Goal: Information Seeking & Learning: Understand process/instructions

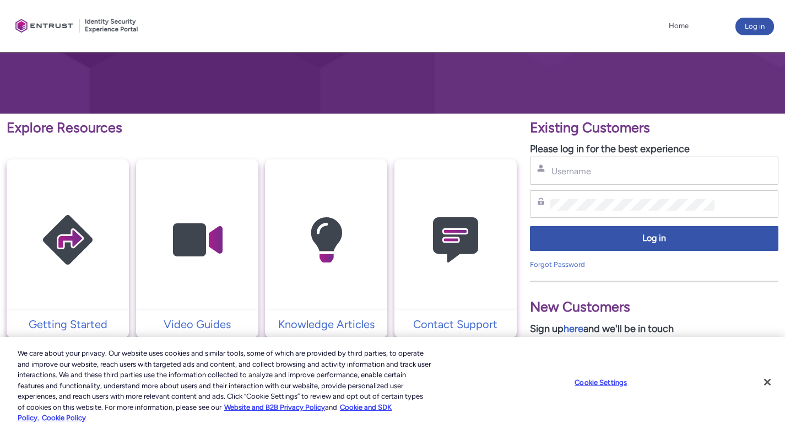
scroll to position [148, 0]
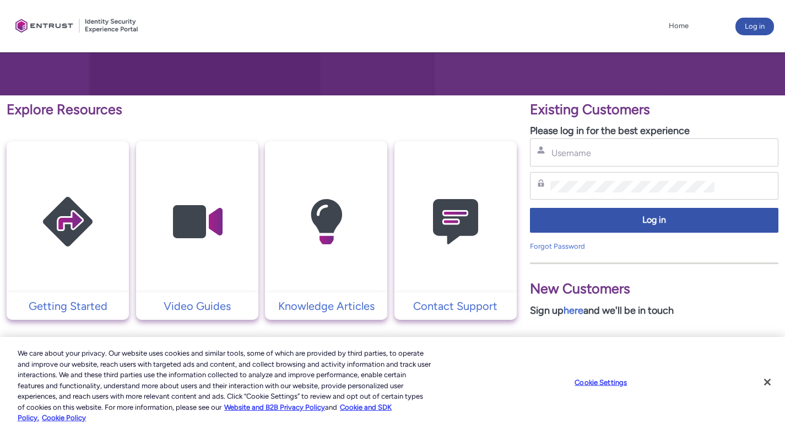
click at [425, 211] on img at bounding box center [455, 221] width 105 height 118
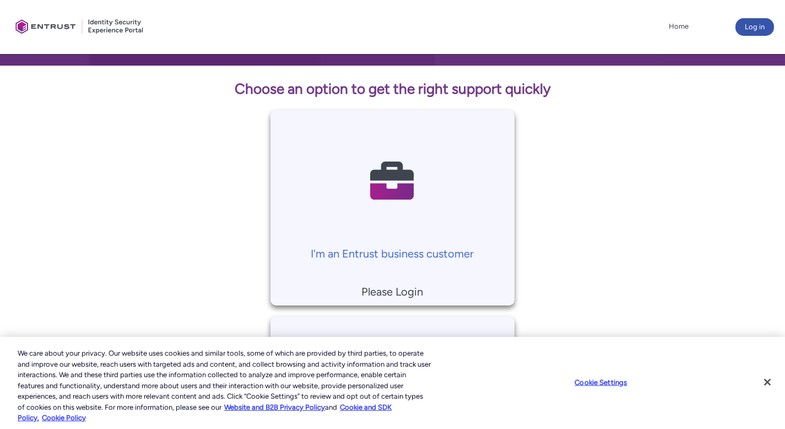
scroll to position [340, 0]
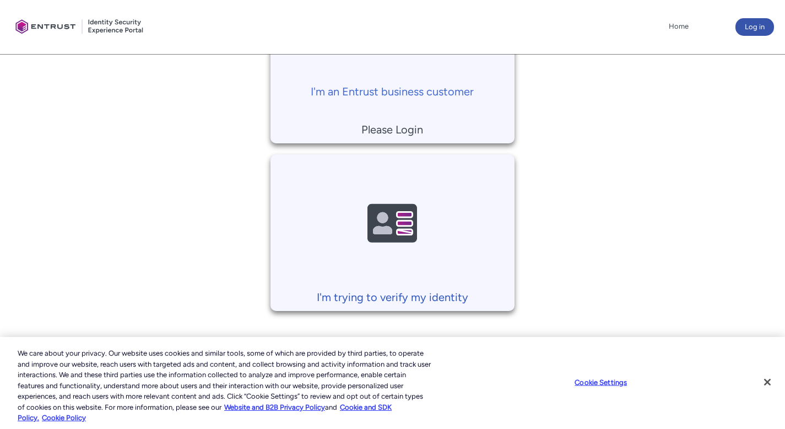
click at [396, 230] on img at bounding box center [392, 224] width 105 height 118
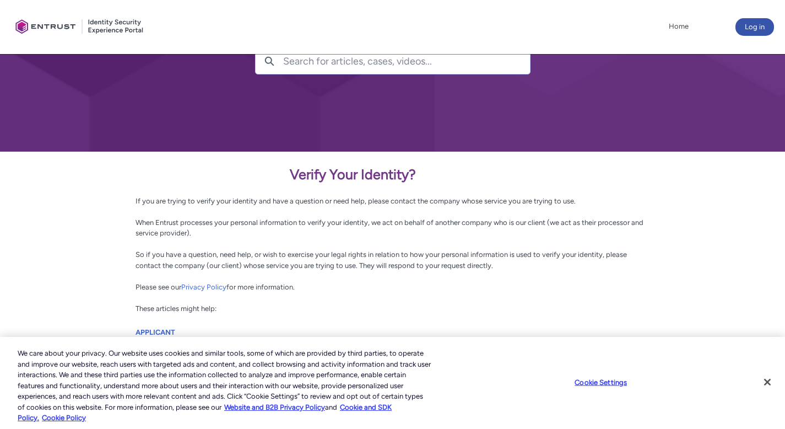
scroll to position [104, 0]
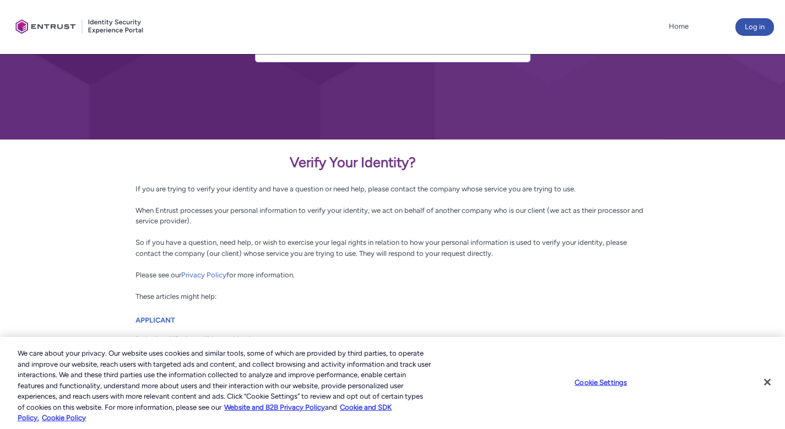
click at [396, 230] on div "Verify Your Identity? If you are trying to verify your identity and have a ques…" at bounding box center [393, 227] width 514 height 150
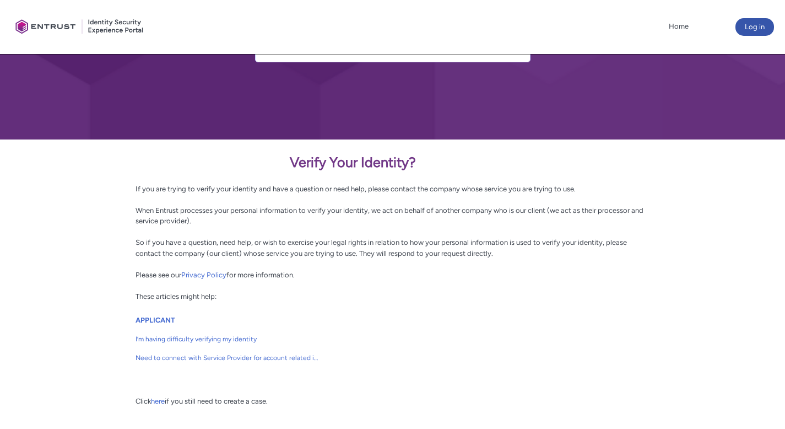
click at [396, 230] on div "Verify Your Identity? If you are trying to verify your identity and have a ques…" at bounding box center [393, 227] width 514 height 150
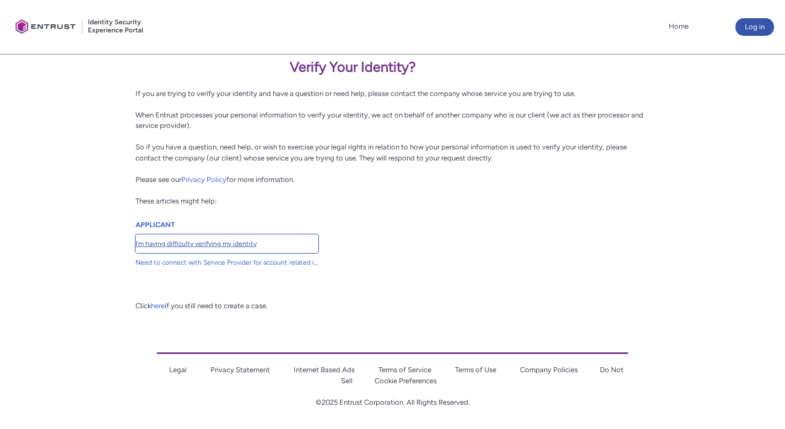
click at [240, 245] on span "I’m having difficulty verifying my identity" at bounding box center [227, 244] width 183 height 10
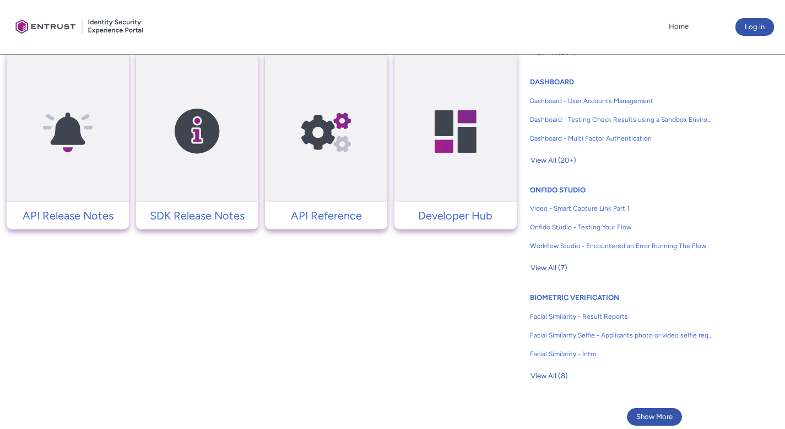
scroll to position [613, 0]
